Goal: Navigation & Orientation: Understand site structure

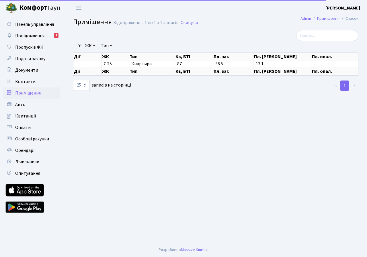
select select "25"
click at [26, 124] on link "Оплати" at bounding box center [31, 127] width 57 height 11
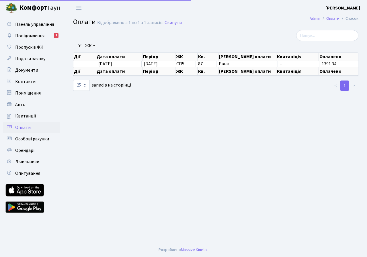
select select "25"
click at [25, 114] on span "Квитанції" at bounding box center [25, 116] width 21 height 6
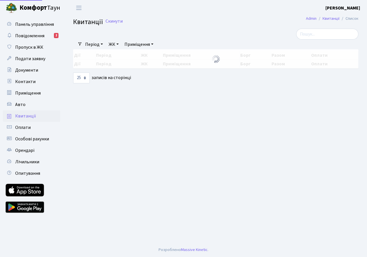
select select "25"
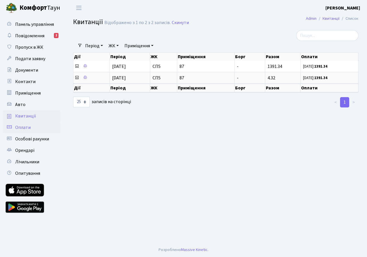
click at [26, 127] on span "Оплати" at bounding box center [22, 127] width 15 height 6
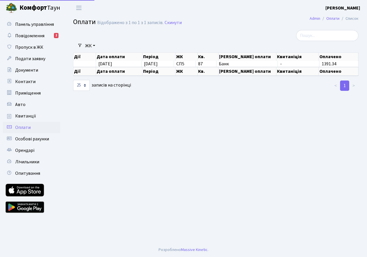
select select "25"
click at [289, 71] on th "Квитаніція" at bounding box center [297, 71] width 42 height 9
click at [346, 85] on link "1" at bounding box center [344, 86] width 9 height 10
click at [37, 34] on span "Повідомлення" at bounding box center [29, 36] width 29 height 6
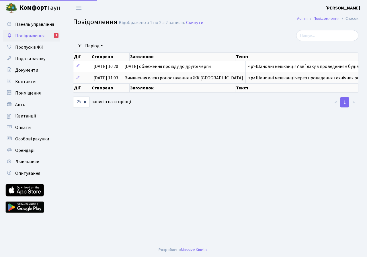
select select "25"
click at [24, 151] on span "Орендарі" at bounding box center [24, 150] width 19 height 6
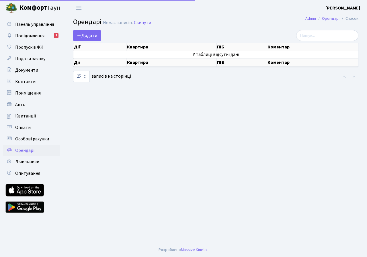
select select "25"
click at [25, 173] on span "Опитування" at bounding box center [27, 173] width 25 height 6
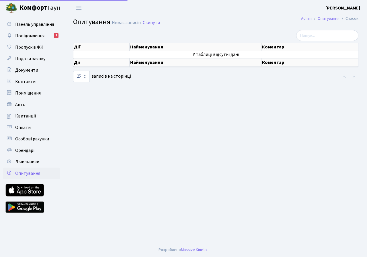
select select "25"
click at [24, 160] on span "Лічильники" at bounding box center [27, 162] width 24 height 6
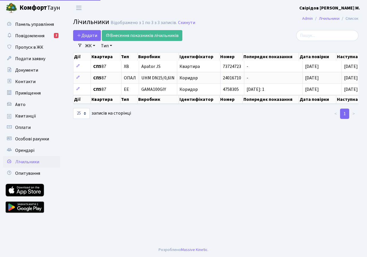
select select "25"
